Goal: Communication & Community: Answer question/provide support

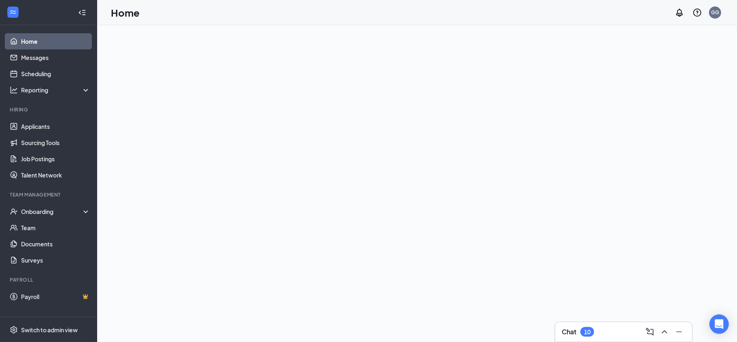
click at [603, 332] on div "Chat 10" at bounding box center [624, 331] width 124 height 13
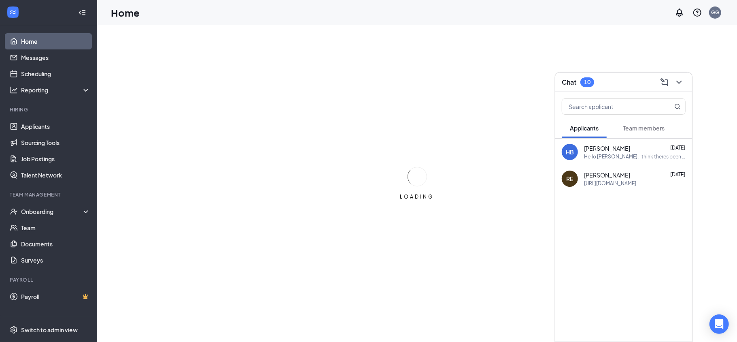
click at [640, 131] on span "Team members" at bounding box center [644, 127] width 42 height 7
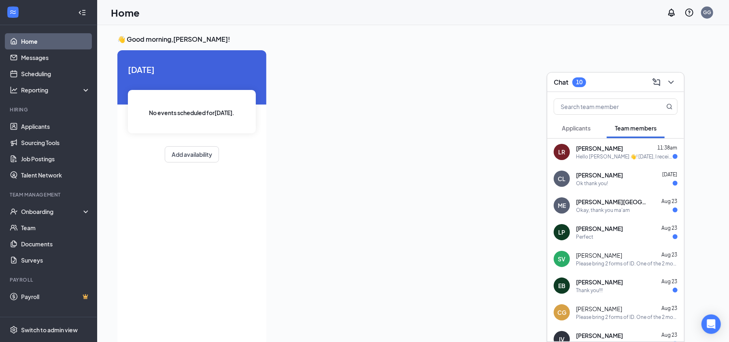
click at [642, 151] on div "[PERSON_NAME] 11:38am" at bounding box center [627, 148] width 102 height 8
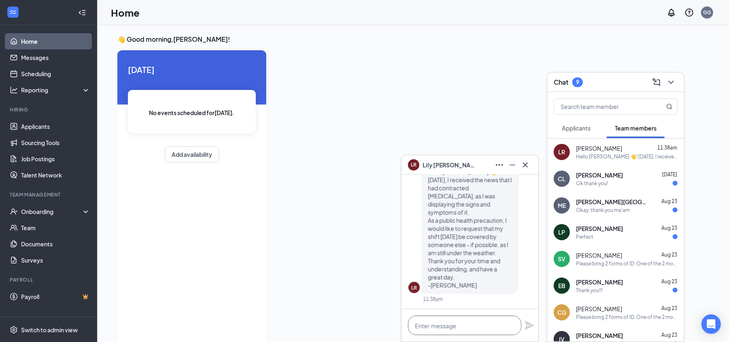
click at [492, 322] on textarea at bounding box center [464, 324] width 113 height 19
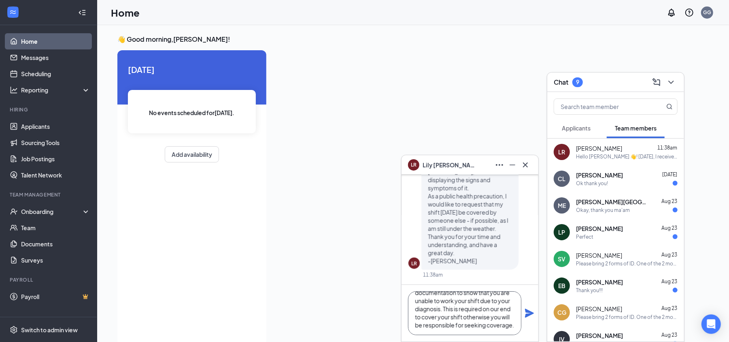
scroll to position [33, 0]
type textarea "Hey [PERSON_NAME], I'm so sorry to hear that. Could you please provide document…"
click at [530, 308] on icon "Plane" at bounding box center [530, 313] width 10 height 10
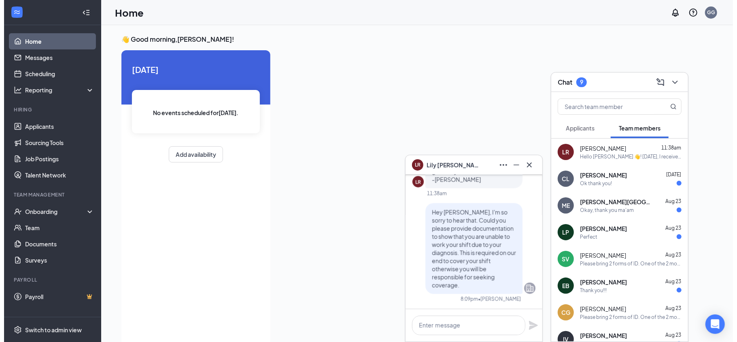
scroll to position [0, 0]
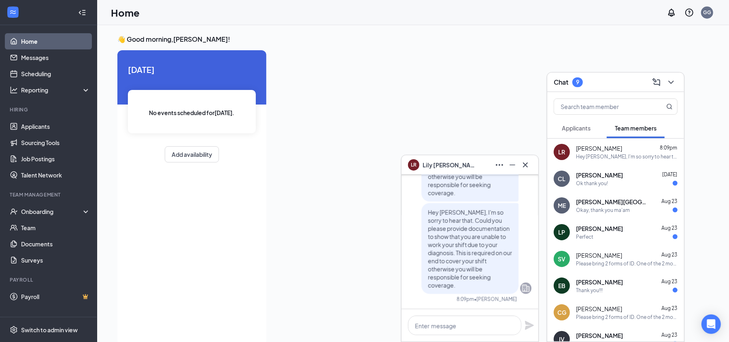
click at [591, 234] on div "Perfect" at bounding box center [584, 236] width 17 height 7
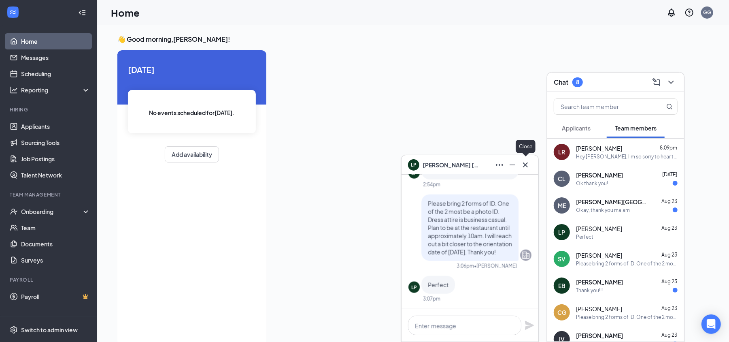
click at [530, 168] on icon "Cross" at bounding box center [526, 165] width 10 height 10
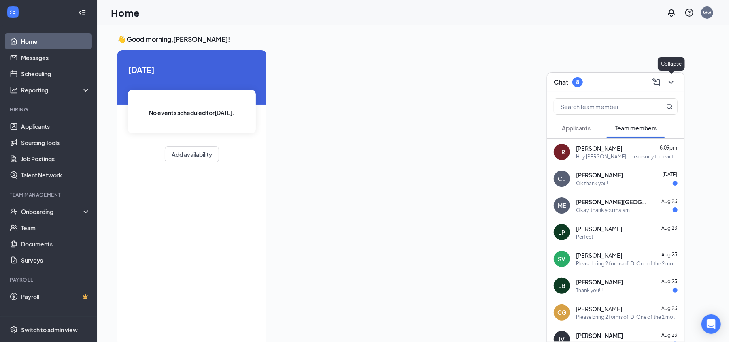
click at [674, 81] on icon "ChevronDown" at bounding box center [672, 82] width 10 height 10
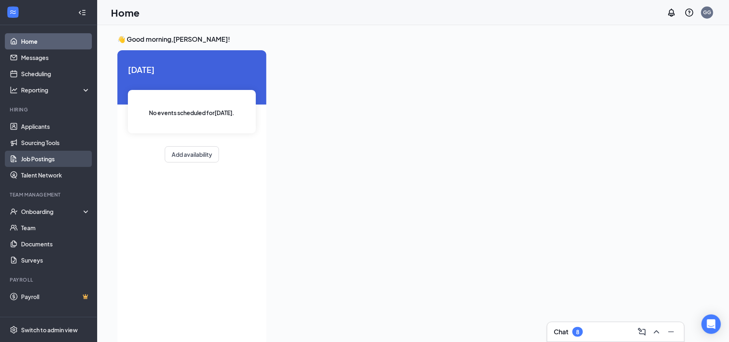
click at [55, 159] on link "Job Postings" at bounding box center [55, 159] width 69 height 16
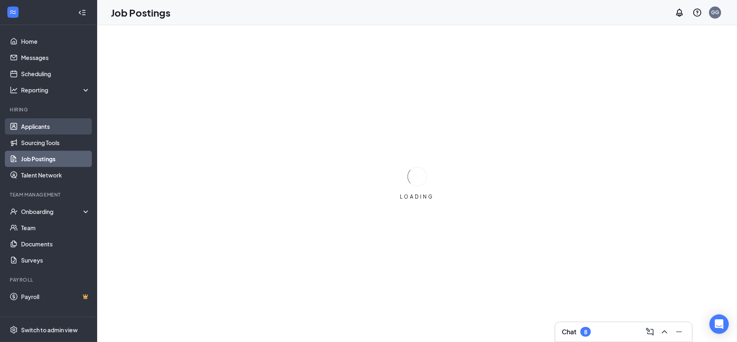
click at [62, 128] on link "Applicants" at bounding box center [55, 126] width 69 height 16
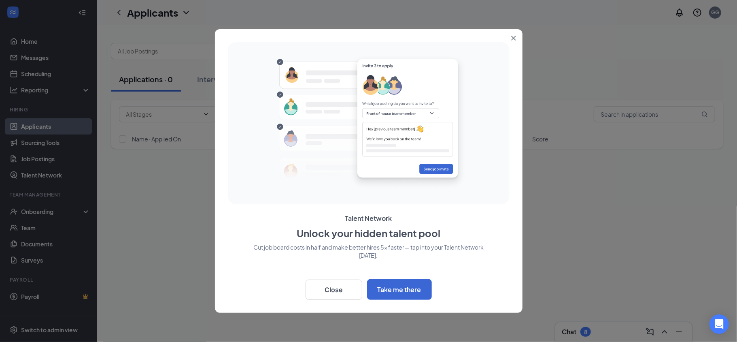
click at [525, 47] on div at bounding box center [368, 171] width 737 height 342
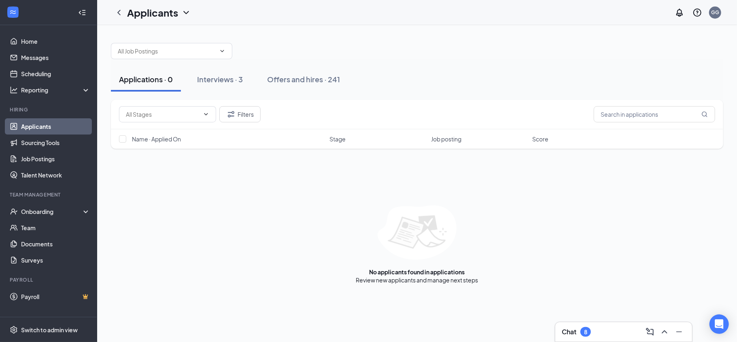
click at [582, 339] on div "Chat 8" at bounding box center [624, 331] width 137 height 19
